Goal: Find contact information: Find contact information

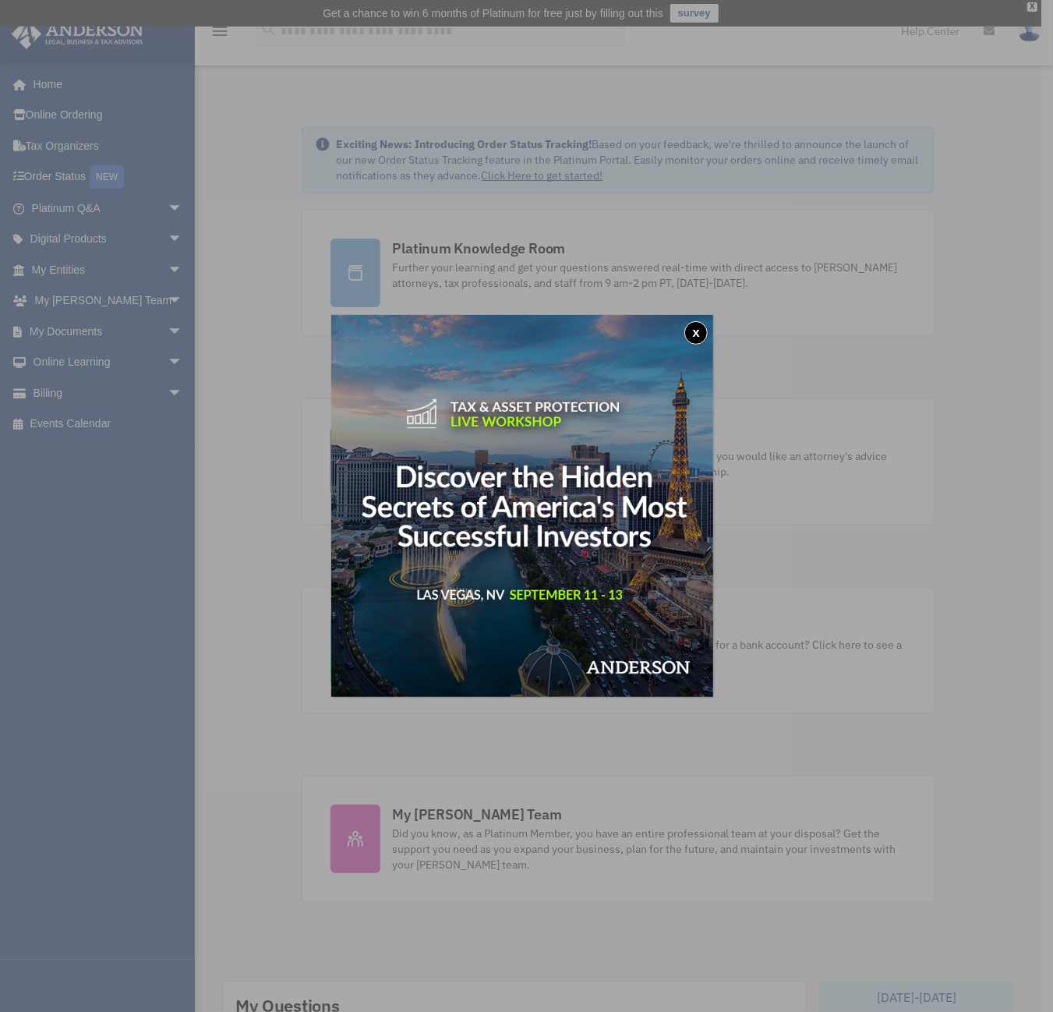
click at [696, 333] on button "x" at bounding box center [695, 332] width 23 height 23
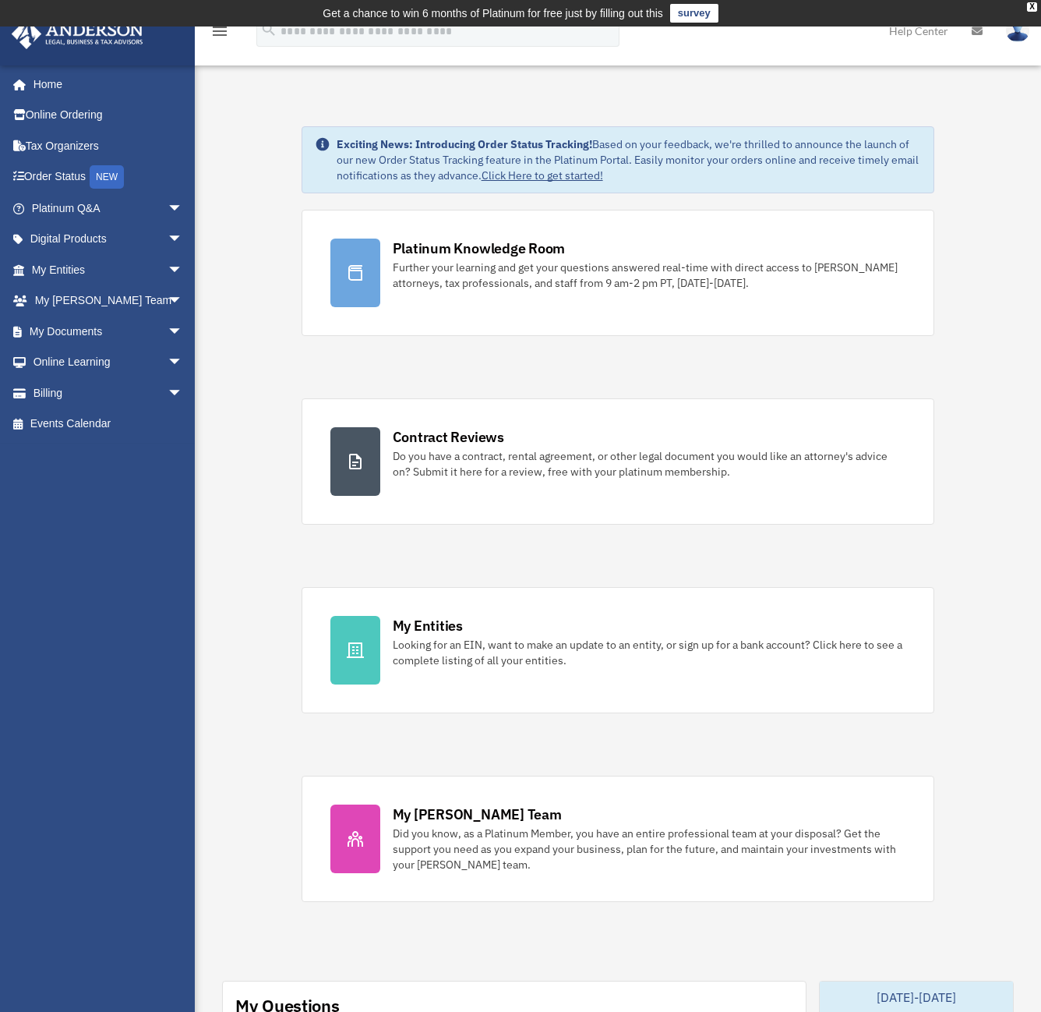
click at [122, 578] on div "[EMAIL_ADDRESS][DOMAIN_NAME] Sign Out [EMAIL_ADDRESS][DOMAIN_NAME] Home Online …" at bounding box center [103, 512] width 207 height 895
click at [112, 280] on link "My Entities arrow_drop_down" at bounding box center [109, 269] width 196 height 31
click at [121, 299] on link "My [PERSON_NAME] Team arrow_drop_down" at bounding box center [109, 300] width 196 height 31
click at [168, 303] on span "arrow_drop_down" at bounding box center [183, 301] width 31 height 32
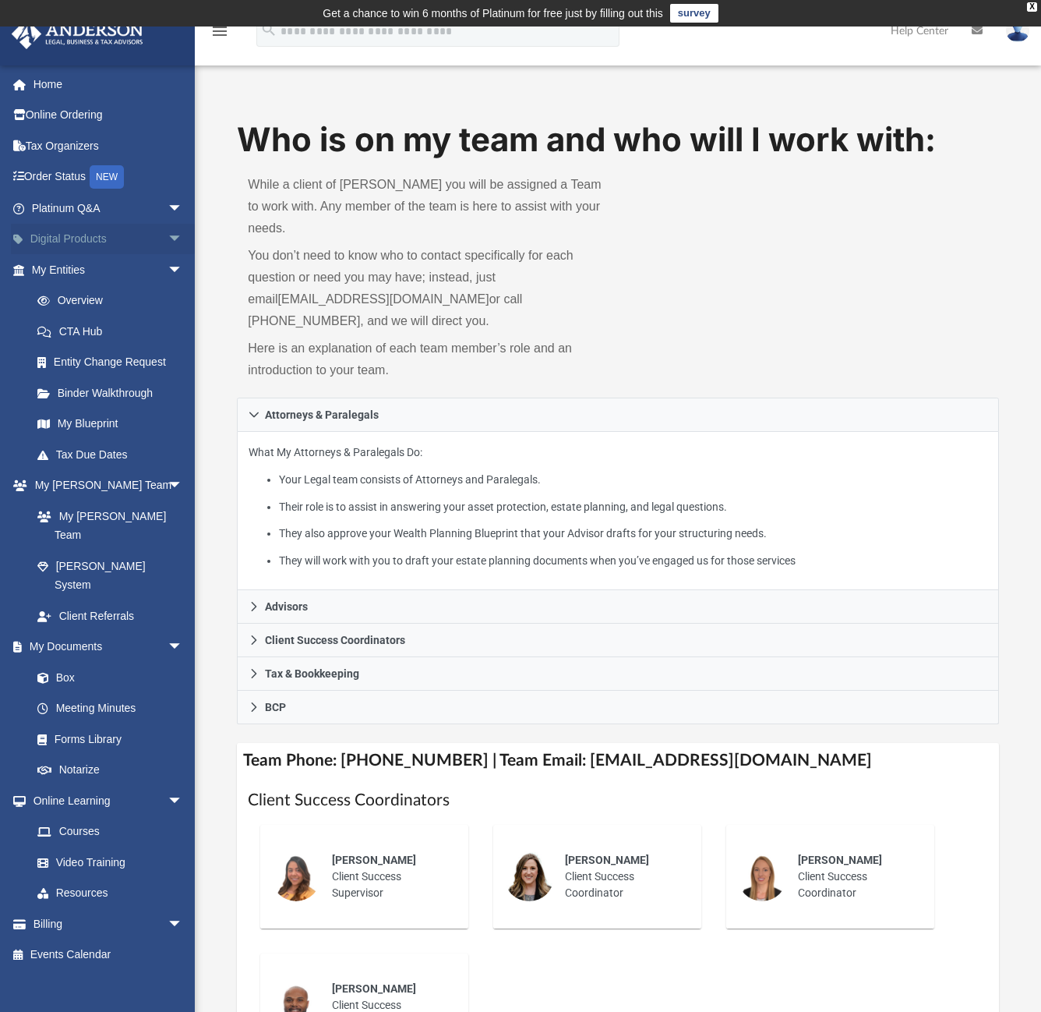
click at [168, 239] on span "arrow_drop_down" at bounding box center [183, 240] width 31 height 32
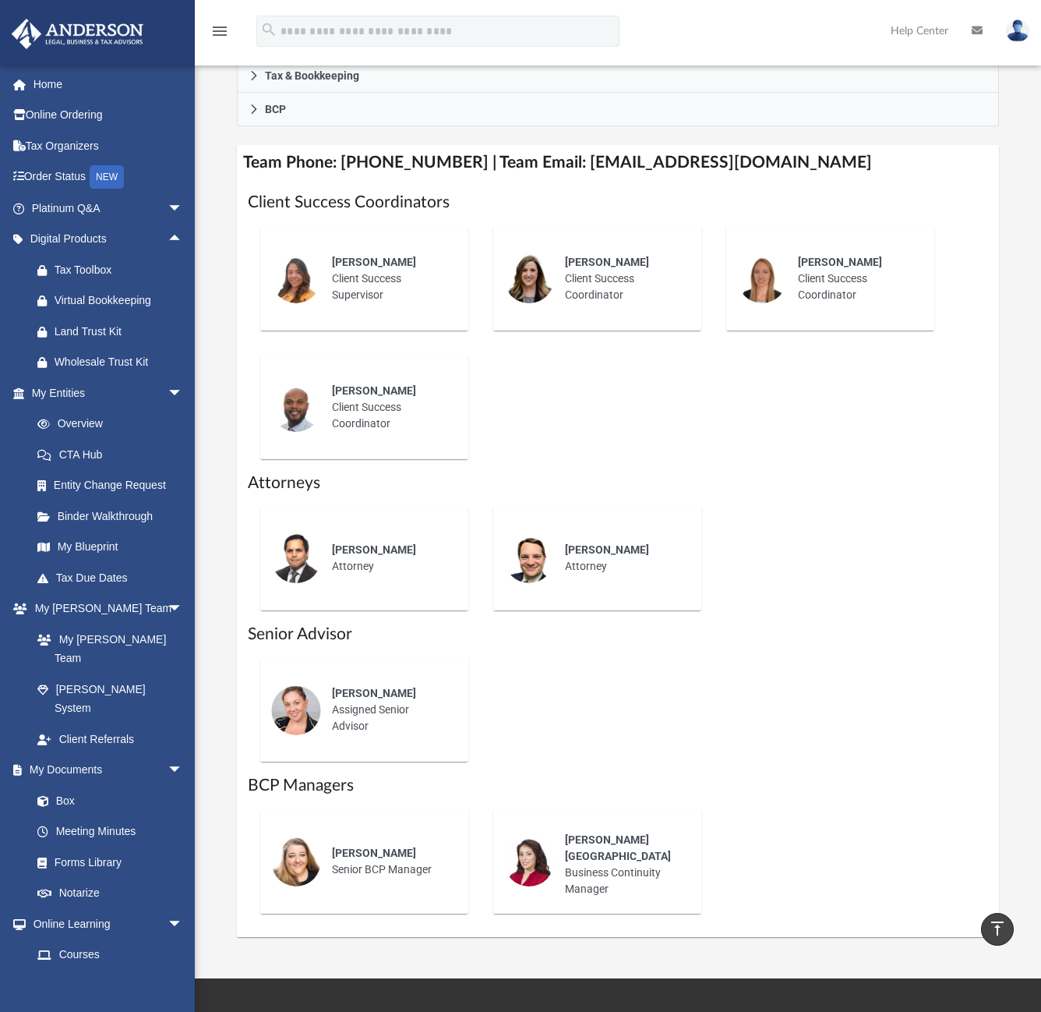
scroll to position [507, 0]
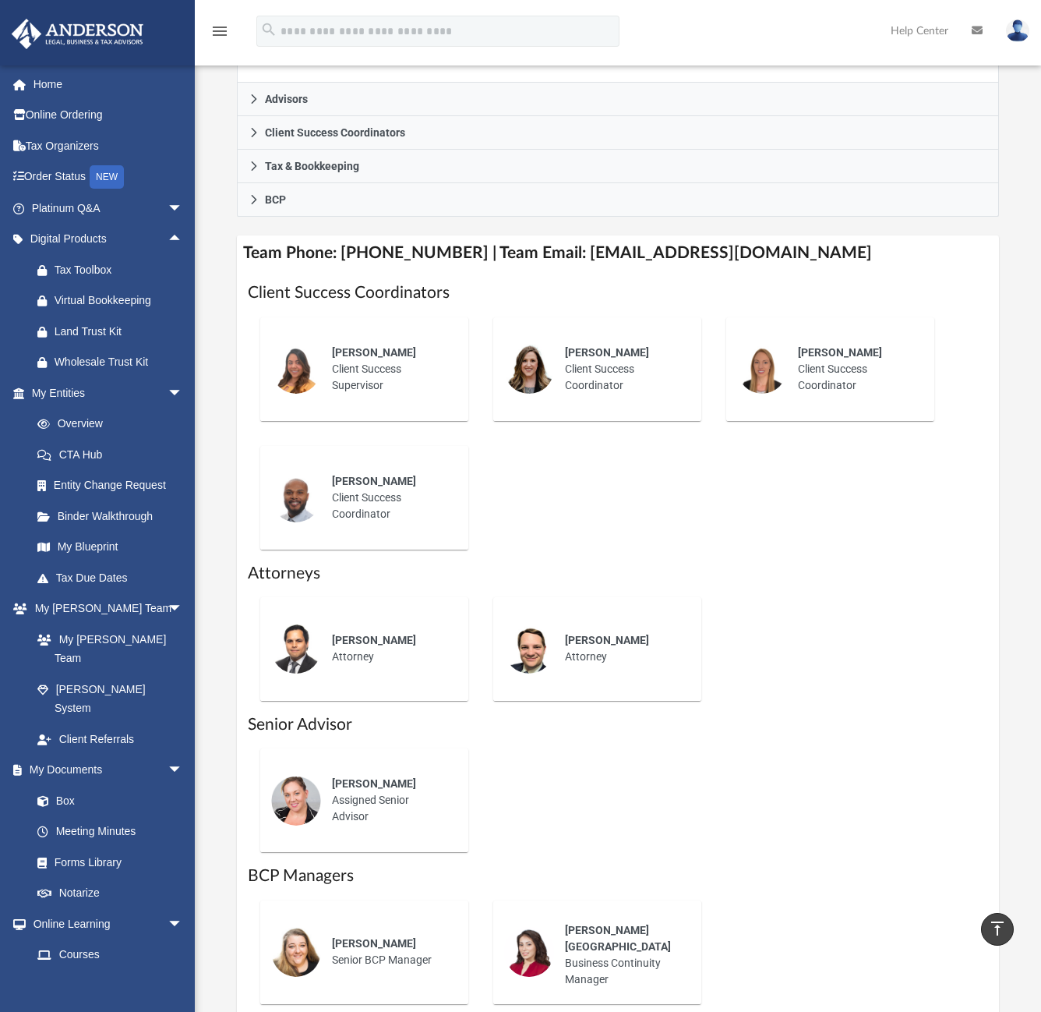
click at [388, 345] on div "[PERSON_NAME]" at bounding box center [389, 353] width 115 height 16
drag, startPoint x: 772, startPoint y: 239, endPoint x: 563, endPoint y: 239, distance: 208.9
click at [563, 239] on h4 "Team Phone: [PHONE_NUMBER] | Team Email: [EMAIL_ADDRESS][DOMAIN_NAME]" at bounding box center [618, 252] width 762 height 35
copy h4 "[EMAIL_ADDRESS][DOMAIN_NAME]"
drag, startPoint x: 456, startPoint y: 233, endPoint x: 338, endPoint y: 226, distance: 117.9
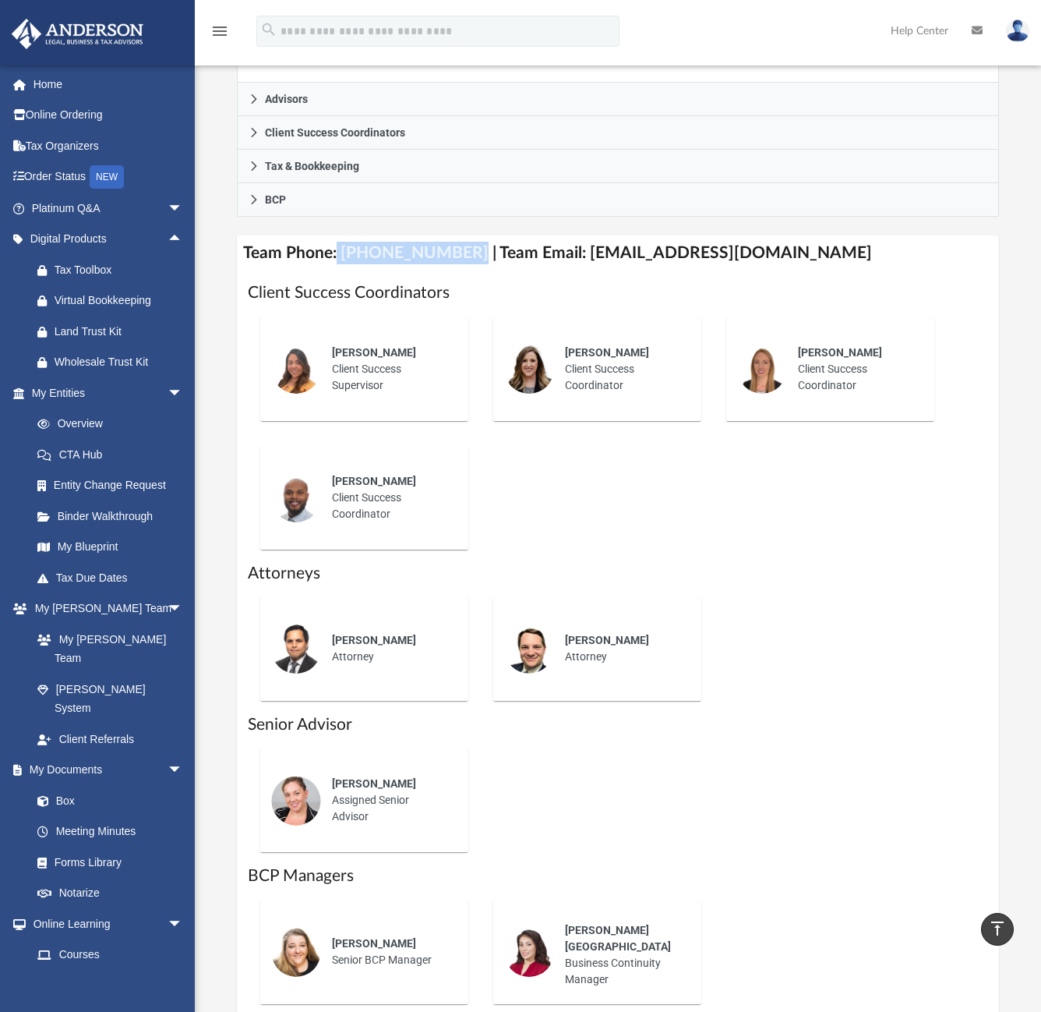
click at [338, 235] on h4 "Team Phone: [PHONE_NUMBER] | Team Email: [EMAIL_ADDRESS][DOMAIN_NAME]" at bounding box center [618, 252] width 762 height 35
click at [340, 235] on h4 "Team Phone: [PHONE_NUMBER] | Team Email: [EMAIL_ADDRESS][DOMAIN_NAME]" at bounding box center [618, 252] width 762 height 35
drag, startPoint x: 342, startPoint y: 231, endPoint x: 456, endPoint y: 225, distance: 113.9
click at [456, 235] on h4 "Team Phone: [PHONE_NUMBER] | Team Email: [EMAIL_ADDRESS][DOMAIN_NAME]" at bounding box center [618, 252] width 762 height 35
copy h4 "(725) 208-3141"
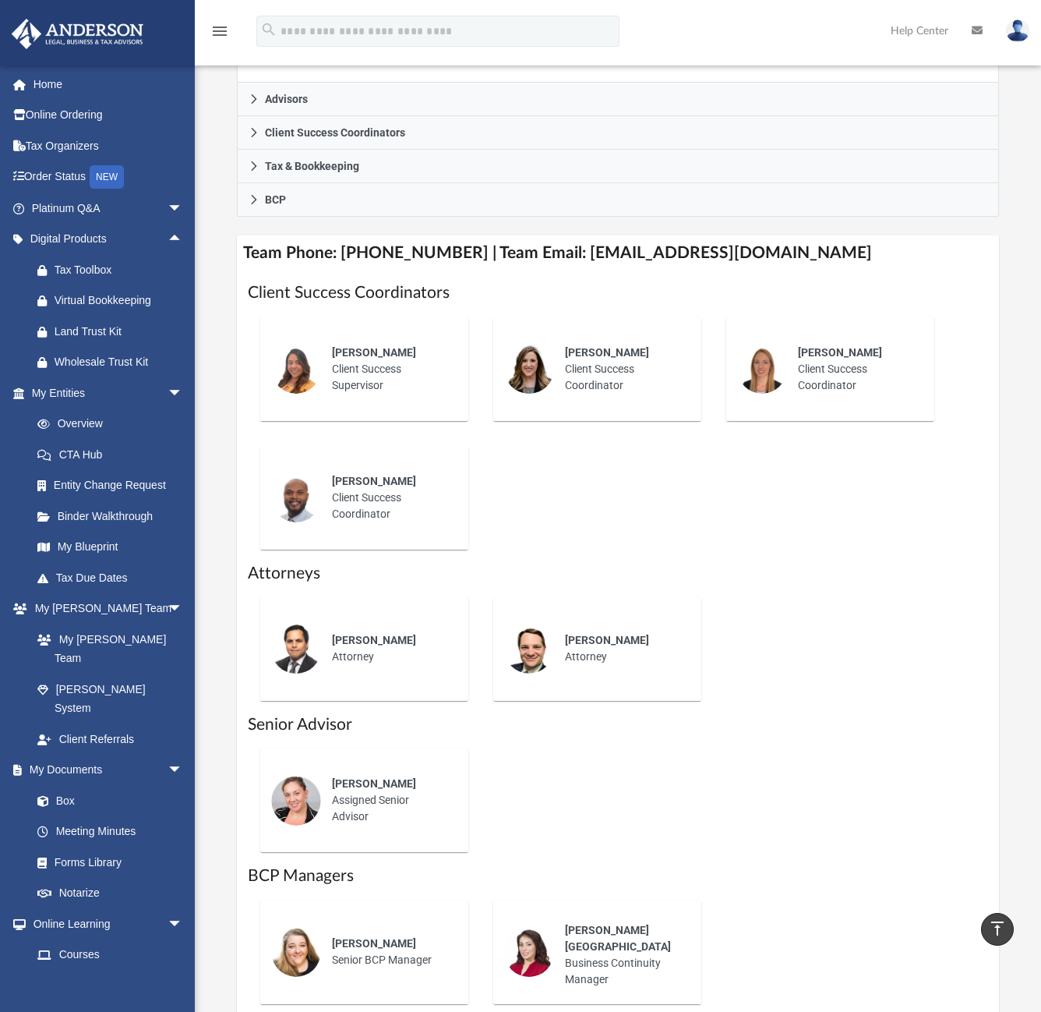
click at [540, 503] on div "Alex Gomez Client Success Supervisor Carlye Martinsky Client Success Coordinato…" at bounding box center [618, 433] width 740 height 257
